Goal: Communication & Community: Answer question/provide support

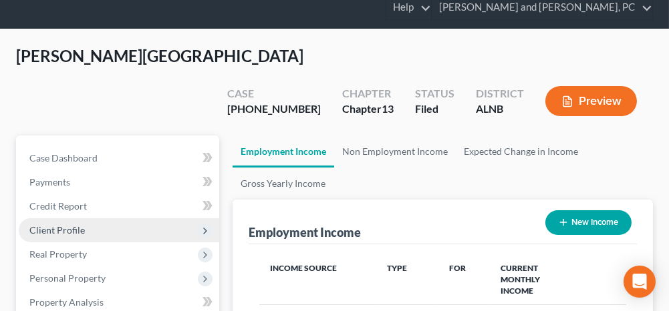
scroll to position [67, 0]
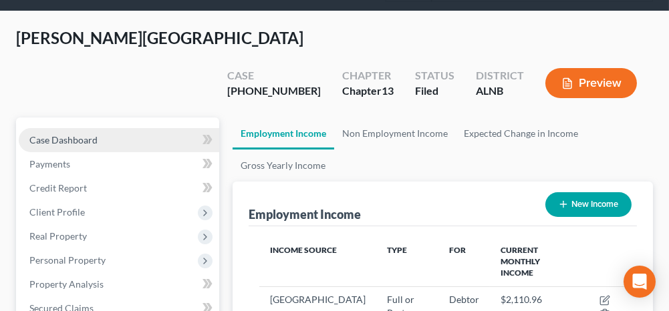
click at [150, 128] on link "Case Dashboard" at bounding box center [119, 140] width 201 height 24
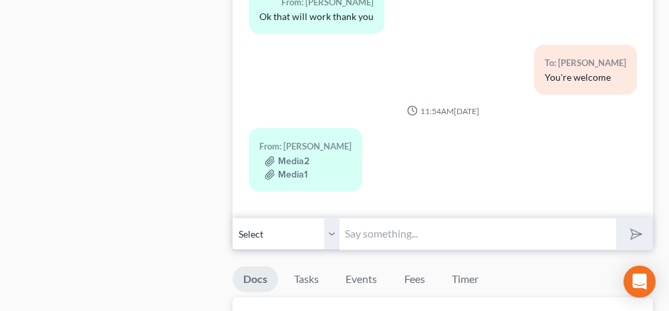
scroll to position [1136, 0]
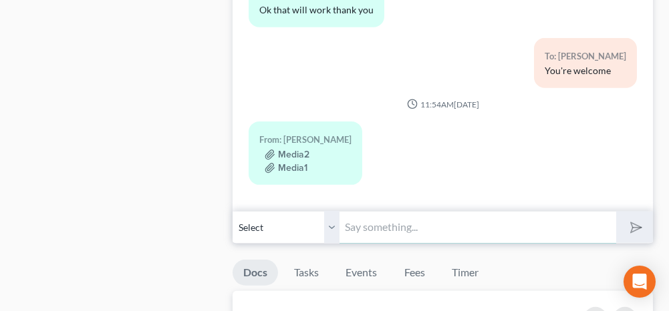
click at [406, 211] on input "text" at bounding box center [478, 227] width 276 height 33
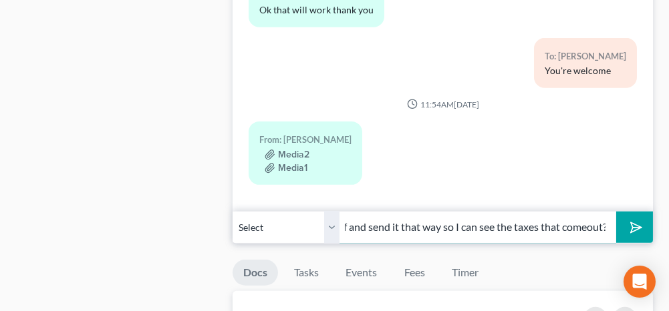
scroll to position [0, 119]
type input "Can you pull it up as a pdf and send it that way so I can see the taxes that co…"
click at [635, 223] on line "submit" at bounding box center [637, 227] width 9 height 9
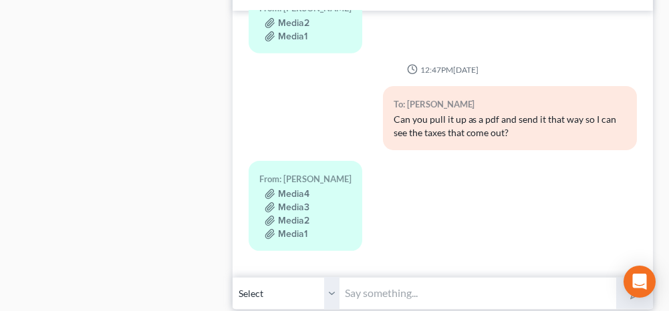
scroll to position [1069, 0]
click at [430, 278] on input "text" at bounding box center [478, 294] width 276 height 33
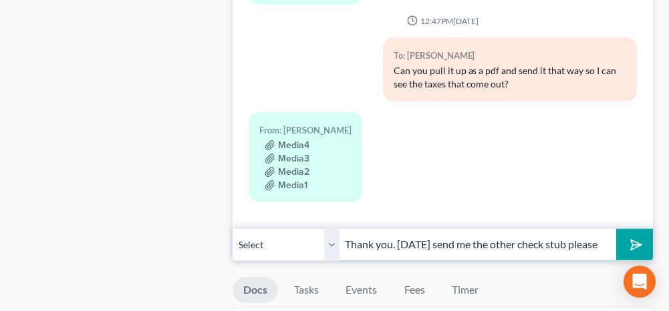
scroll to position [1136, 0]
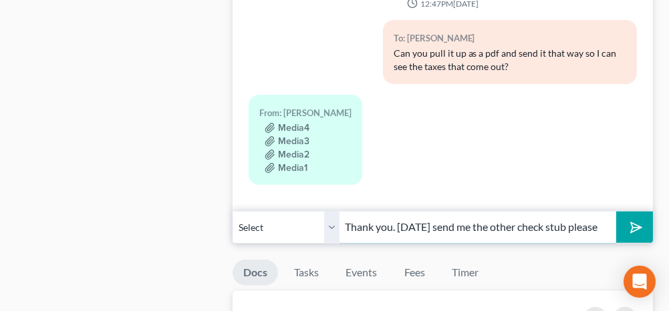
type input "Thank you. [DATE] send me the other check stub please"
click at [634, 218] on icon "submit" at bounding box center [633, 227] width 19 height 19
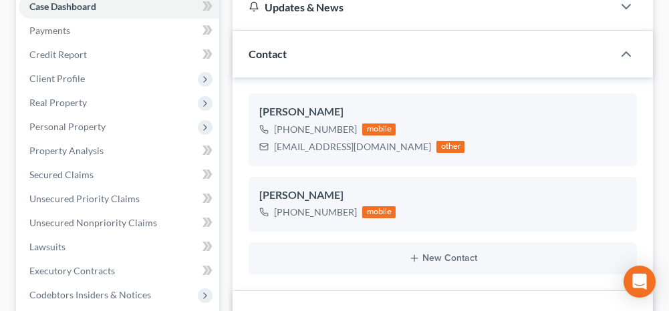
scroll to position [0, 0]
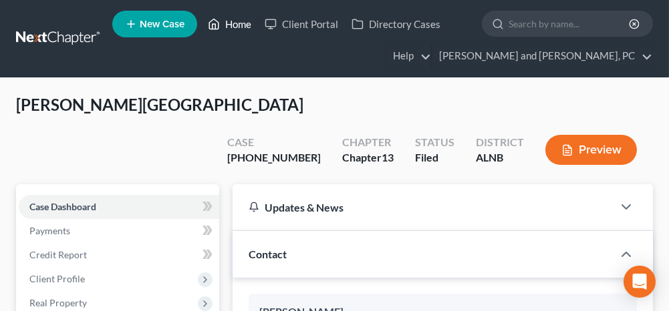
drag, startPoint x: 233, startPoint y: 27, endPoint x: 228, endPoint y: 71, distance: 43.8
click at [233, 27] on link "Home" at bounding box center [229, 24] width 57 height 24
